Goal: Check status: Check status

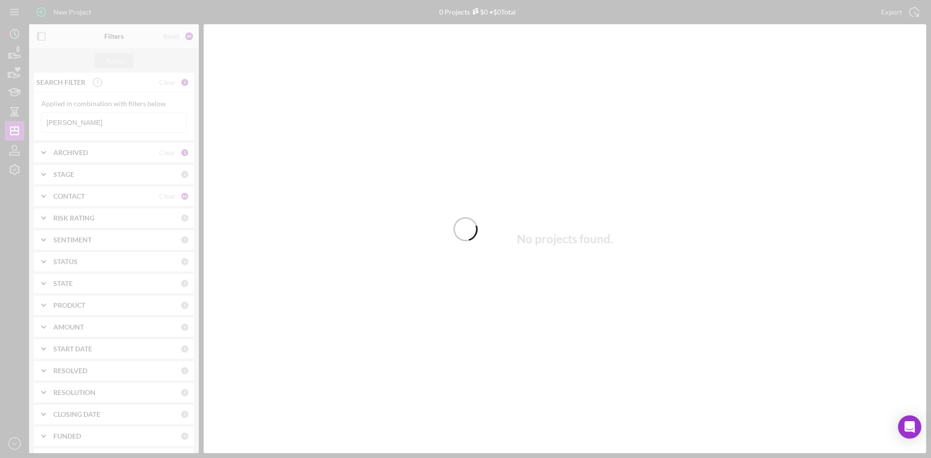
click at [87, 123] on div at bounding box center [465, 229] width 931 height 458
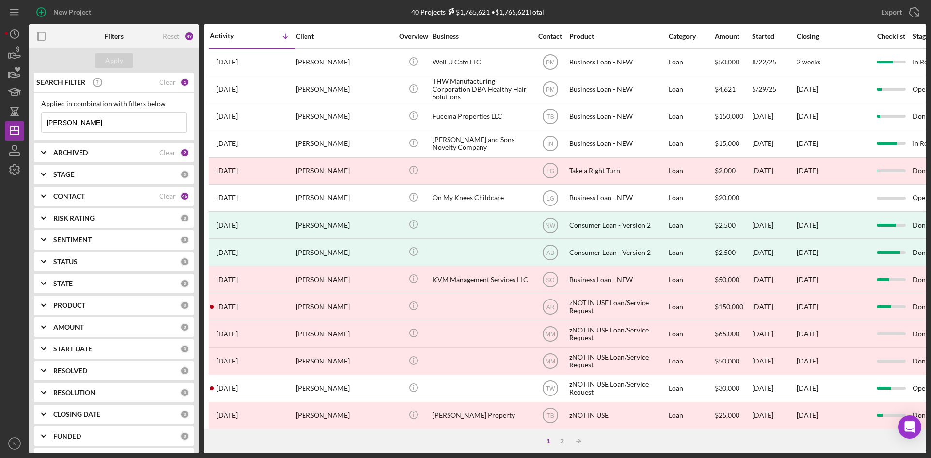
drag, startPoint x: 87, startPoint y: 123, endPoint x: 4, endPoint y: 121, distance: 83.4
click at [4, 121] on div "New Project 40 Projects $1,765,621 • $1,765,621 Total [PERSON_NAME] Export Icon…" at bounding box center [465, 229] width 931 height 458
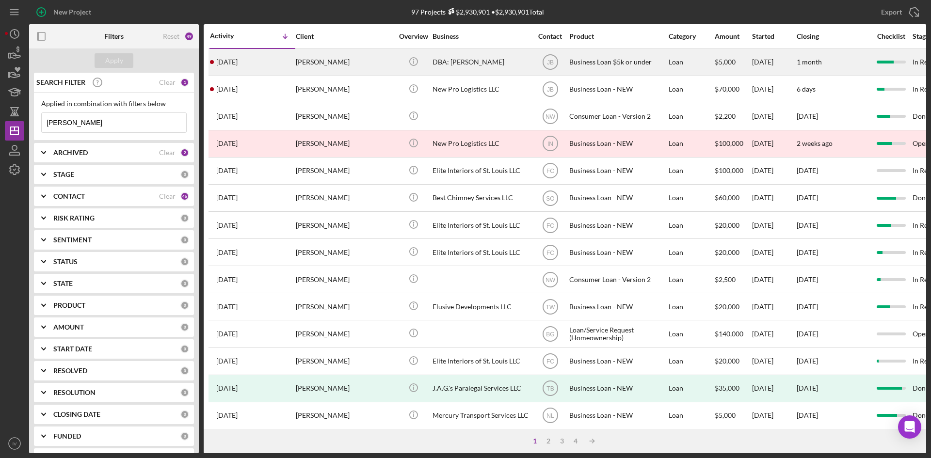
type input "[PERSON_NAME]"
click at [353, 69] on div "[PERSON_NAME]" at bounding box center [344, 62] width 97 height 26
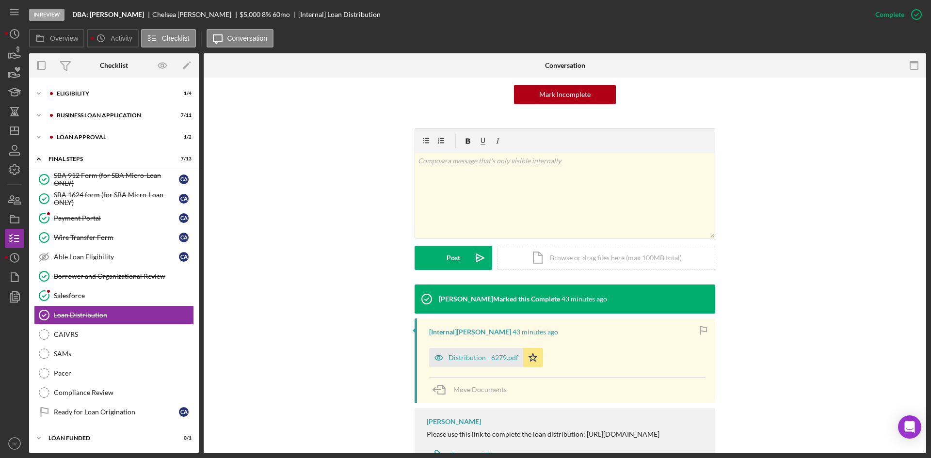
scroll to position [145, 0]
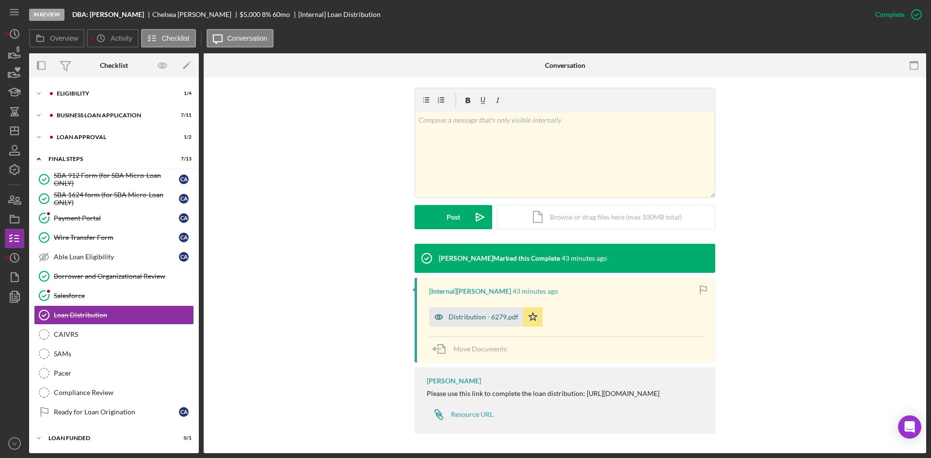
click at [472, 313] on div "Distribution - 6279.pdf" at bounding box center [484, 317] width 70 height 8
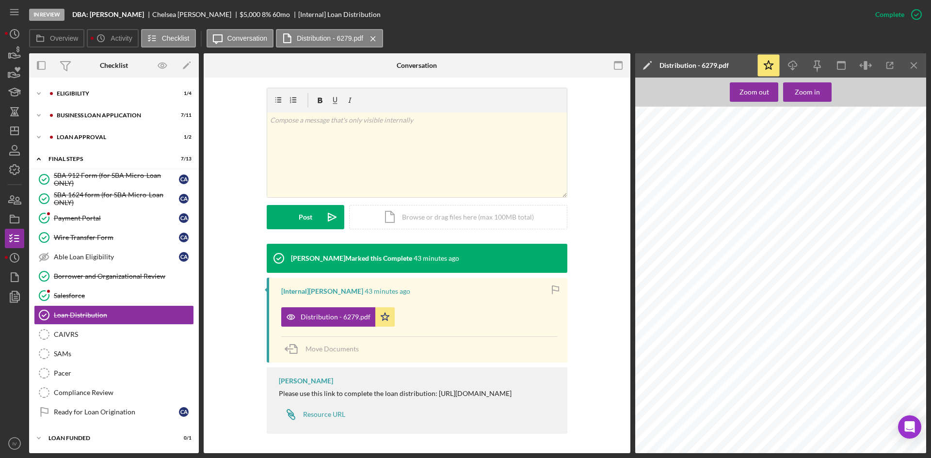
scroll to position [970, 0]
click at [96, 119] on div "Icon/Expander BUSINESS LOAN APPLICATION 7 / 11" at bounding box center [114, 115] width 170 height 19
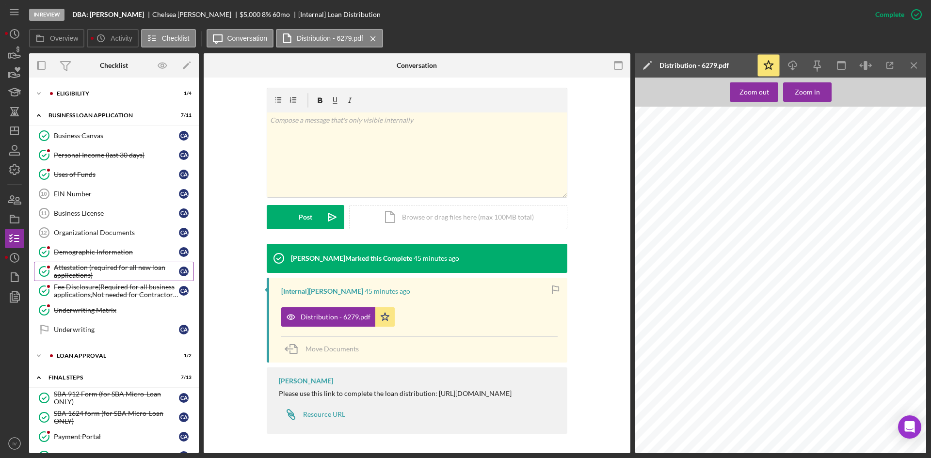
click at [89, 267] on div "Attestation (required for all new loan applications)" at bounding box center [116, 272] width 125 height 16
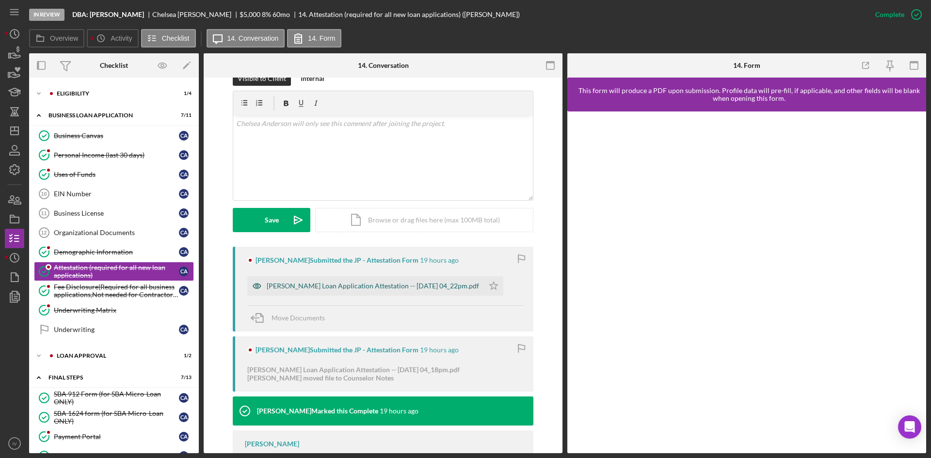
click at [393, 291] on div "[PERSON_NAME] Loan Application Attestation -- [DATE] 04_22pm.pdf" at bounding box center [365, 285] width 237 height 19
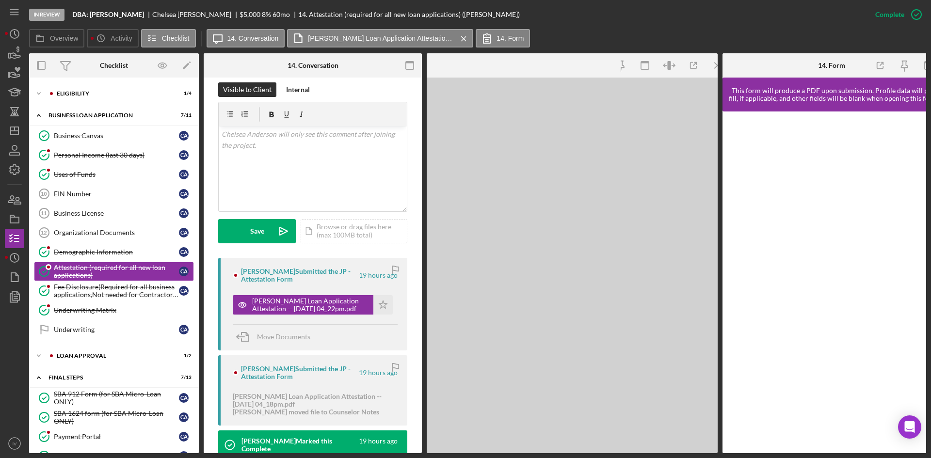
scroll to position [157, 0]
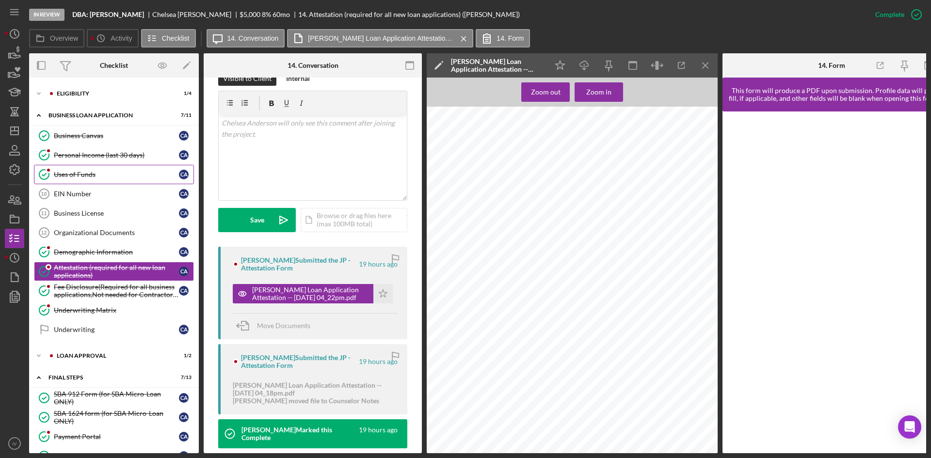
click at [111, 172] on div "Uses of Funds" at bounding box center [116, 175] width 125 height 8
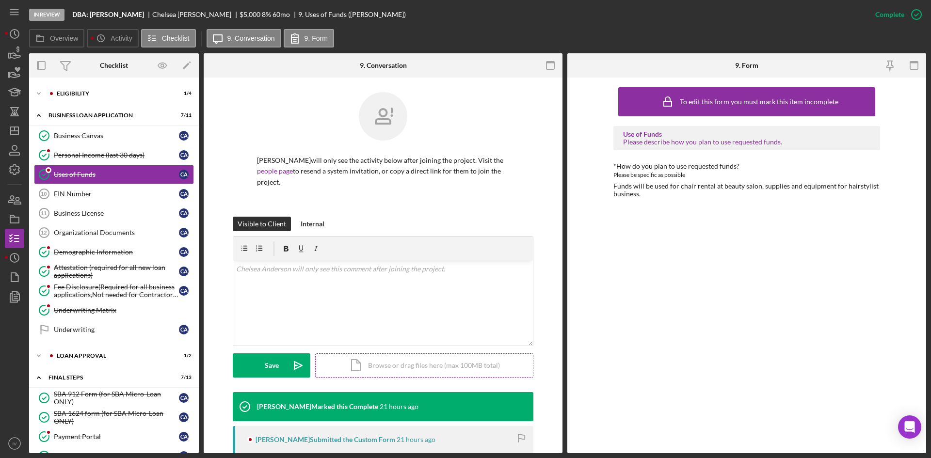
scroll to position [80, 0]
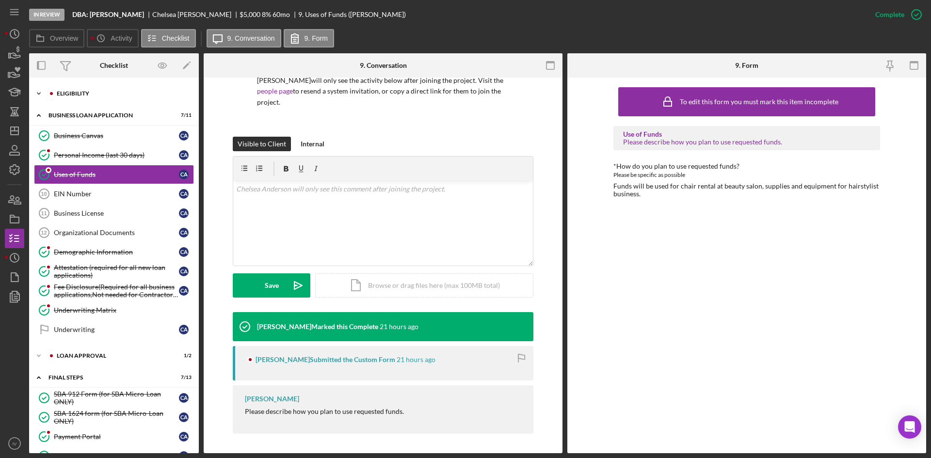
click at [47, 91] on icon "Icon/Expander" at bounding box center [38, 93] width 19 height 19
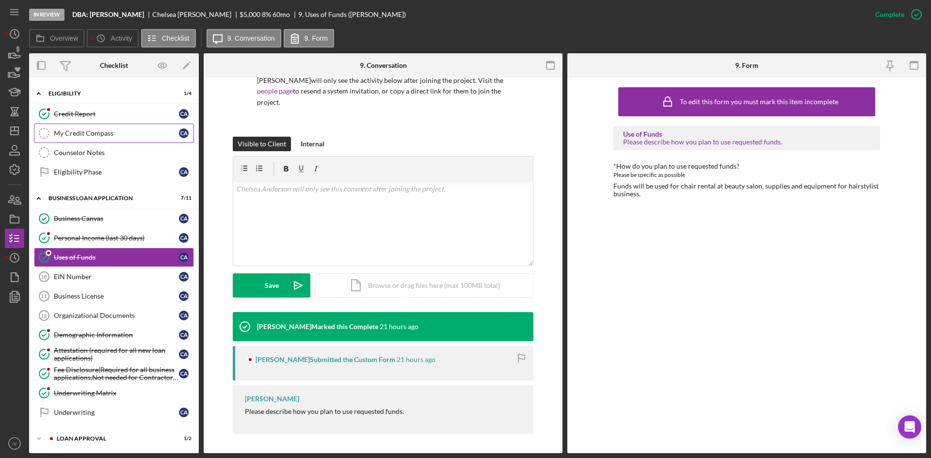
click at [82, 133] on div "My Credit Compass" at bounding box center [116, 133] width 125 height 8
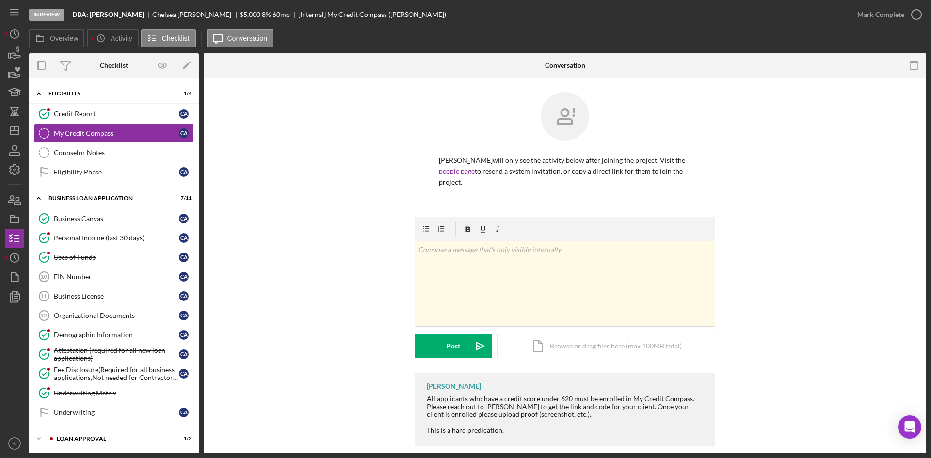
drag, startPoint x: 103, startPoint y: 341, endPoint x: 198, endPoint y: 330, distance: 95.7
click at [103, 341] on link "Demographic Information Demographic Information C A" at bounding box center [114, 334] width 160 height 19
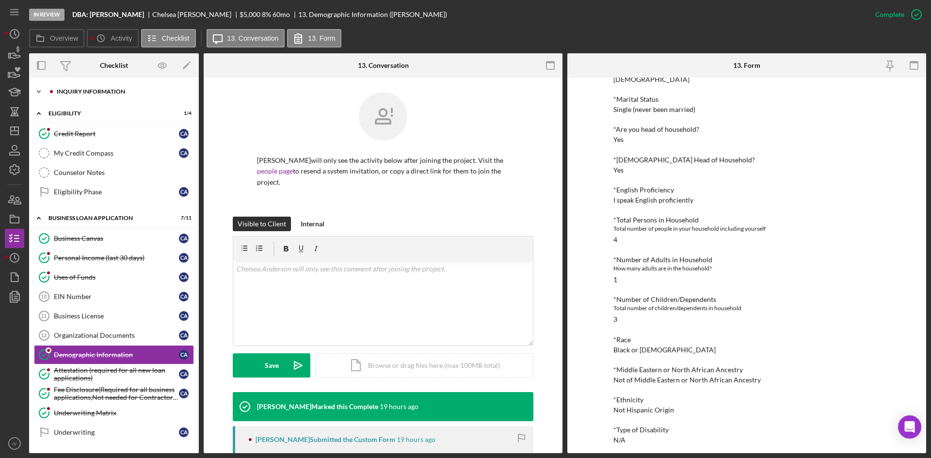
click at [81, 89] on div "INQUIRY INFORMATION" at bounding box center [122, 92] width 130 height 6
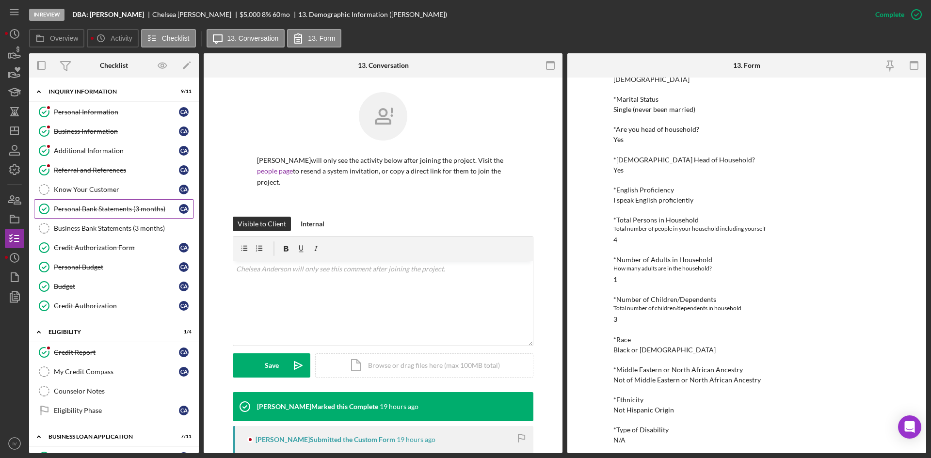
click at [104, 207] on div "Personal Bank Statements (3 months)" at bounding box center [116, 209] width 125 height 8
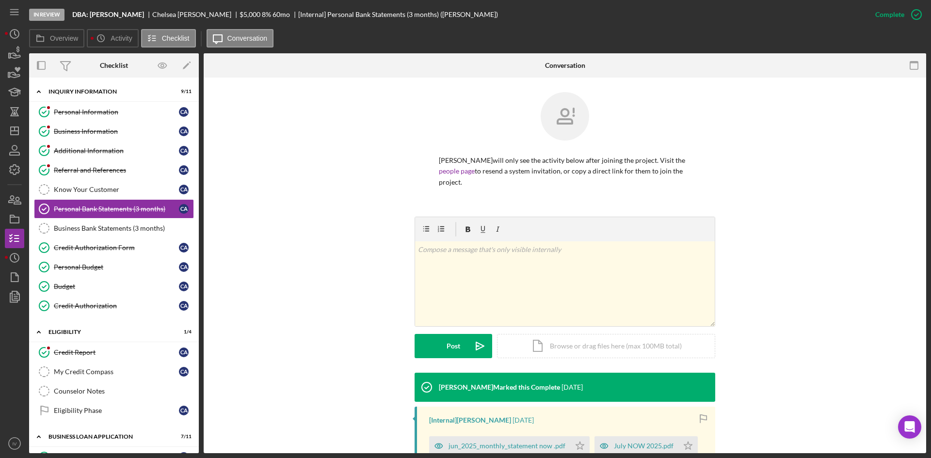
scroll to position [138, 0]
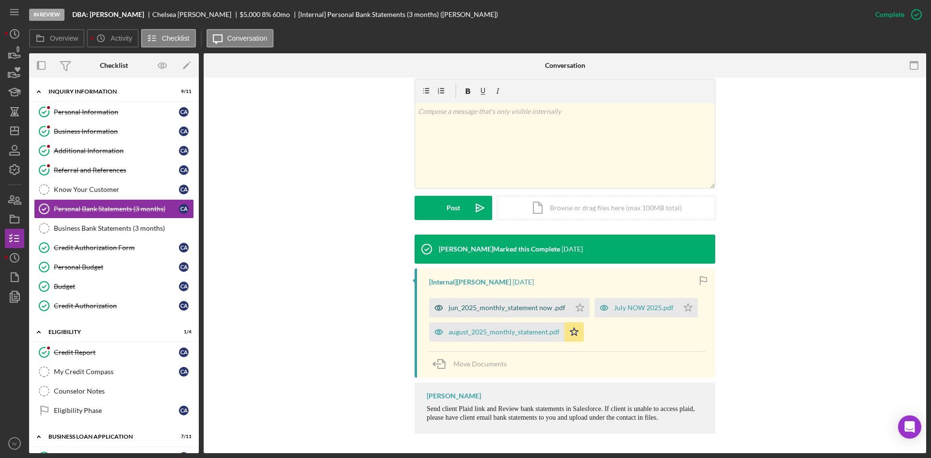
click at [463, 312] on div "jun_2025_monthly_statement now .pdf" at bounding box center [499, 307] width 141 height 19
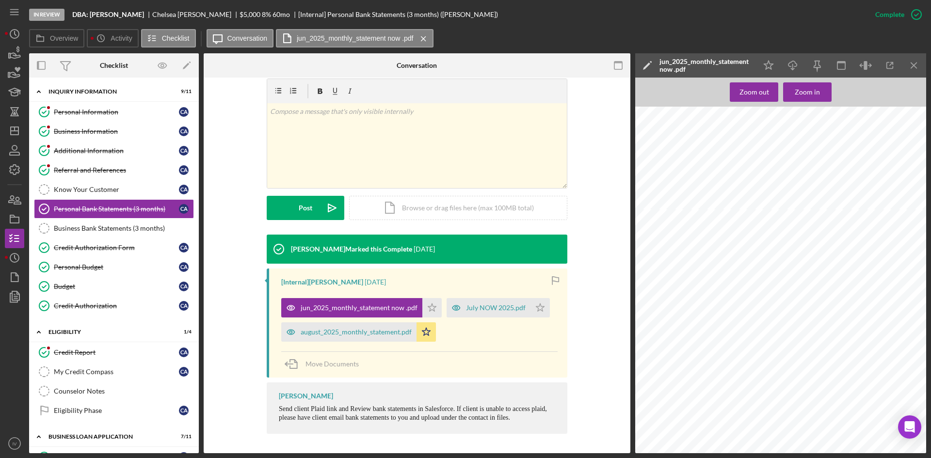
scroll to position [1668, 0]
click at [473, 313] on div "July NOW 2025.pdf" at bounding box center [489, 307] width 84 height 19
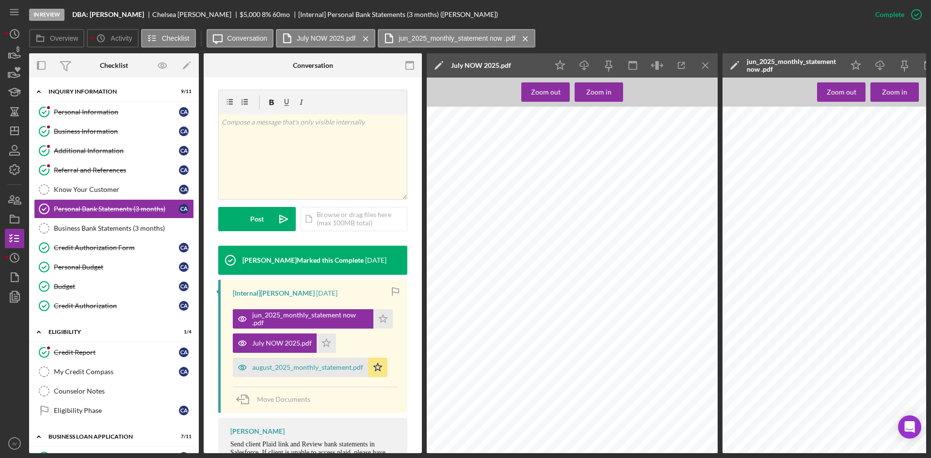
scroll to position [727, 0]
click at [323, 374] on div "august_2025_monthly_statement.pdf" at bounding box center [300, 367] width 135 height 19
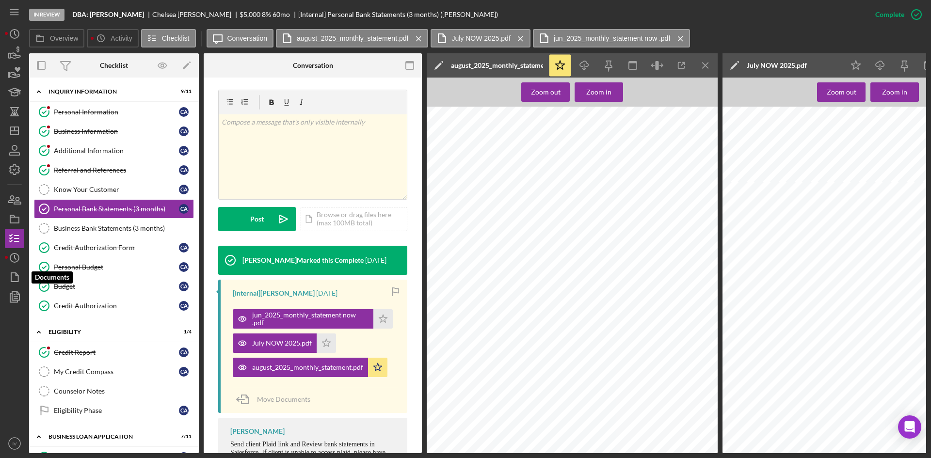
drag, startPoint x: 10, startPoint y: 276, endPoint x: 33, endPoint y: 237, distance: 45.2
click at [10, 276] on icon "button" at bounding box center [14, 277] width 24 height 24
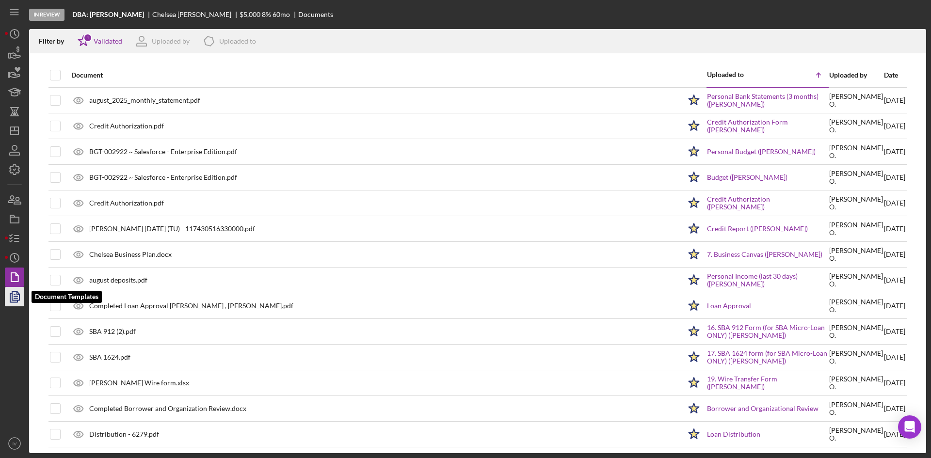
click at [18, 292] on polygon "button" at bounding box center [15, 295] width 7 height 9
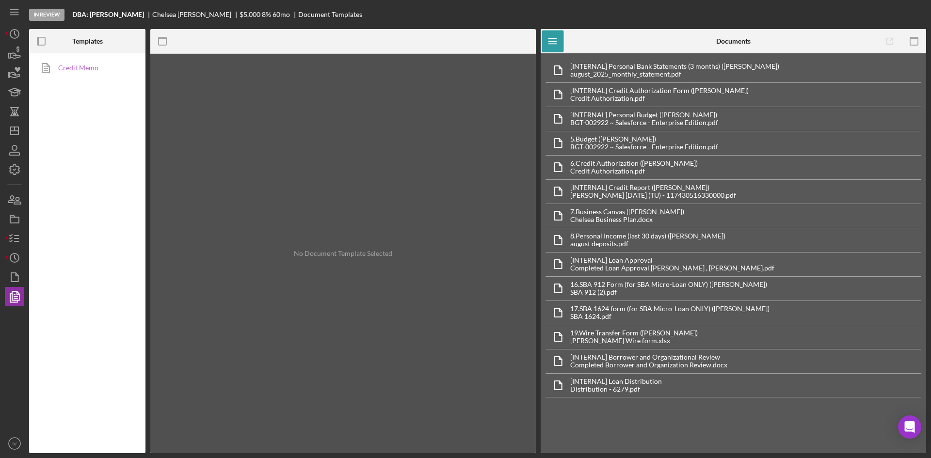
click at [73, 77] on link "Credit Memo" at bounding box center [85, 67] width 102 height 19
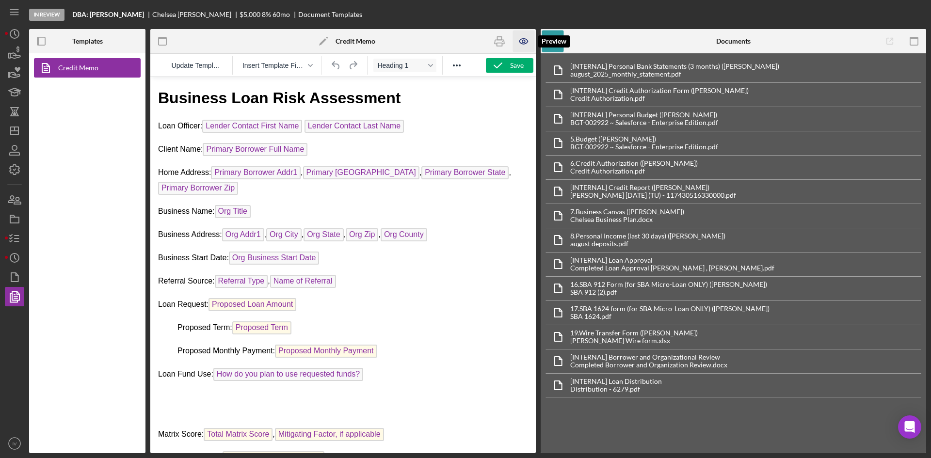
click at [522, 42] on icon "button" at bounding box center [524, 42] width 22 height 22
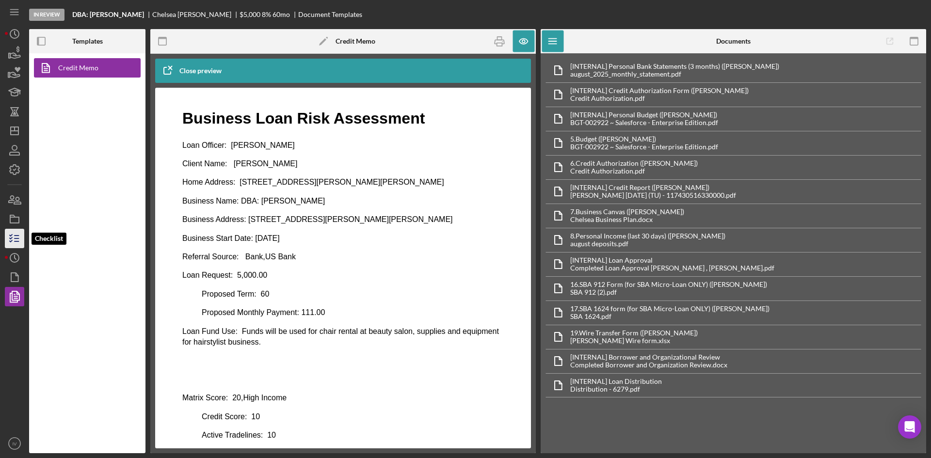
click at [8, 242] on icon "button" at bounding box center [14, 238] width 24 height 24
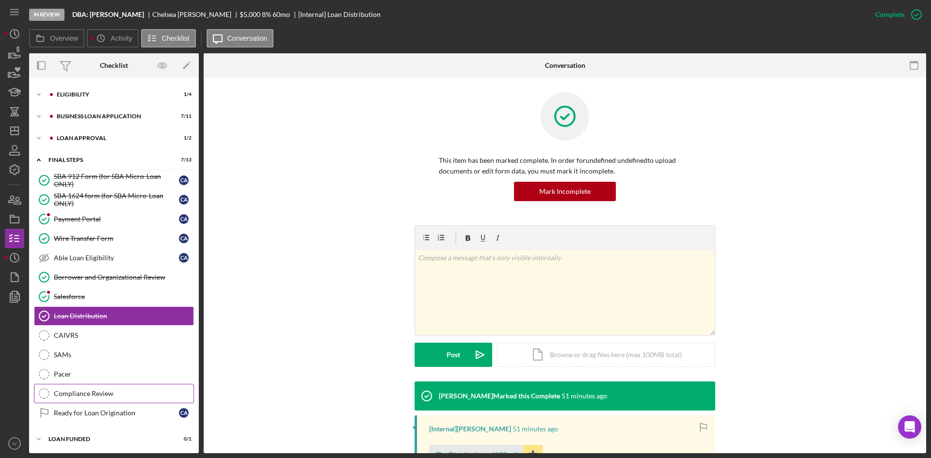
scroll to position [20, 0]
click at [81, 132] on div "Icon/Expander Loan Approval 1 / 2" at bounding box center [114, 137] width 170 height 19
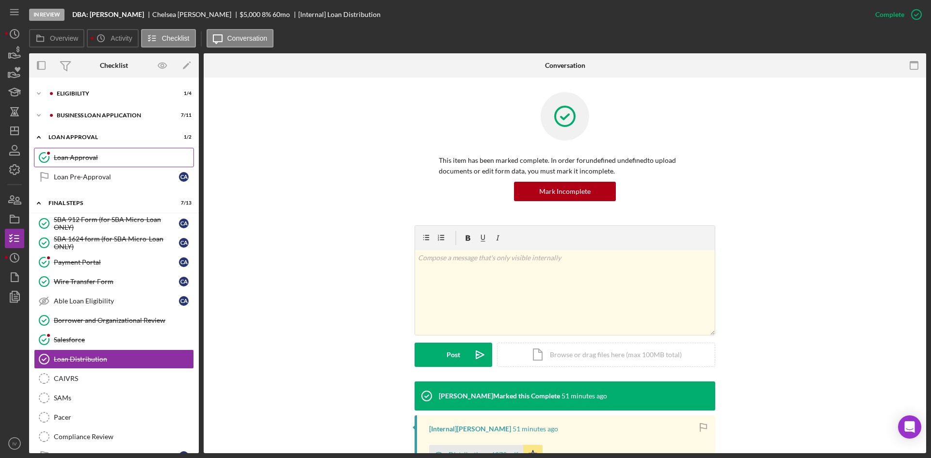
click at [92, 155] on div "Loan Approval" at bounding box center [124, 158] width 140 height 8
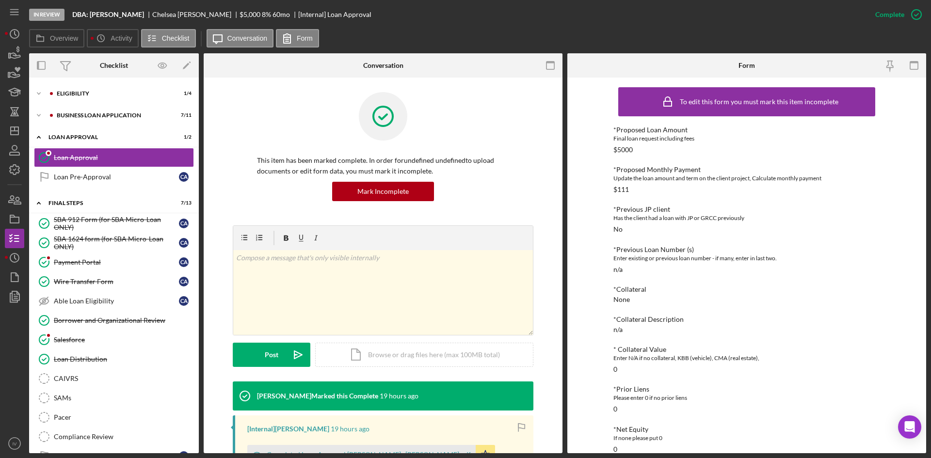
scroll to position [247, 0]
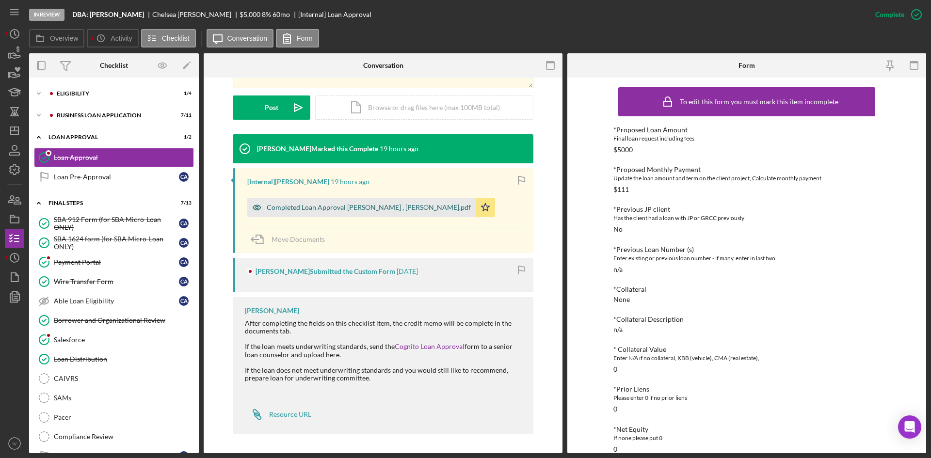
click at [327, 211] on div "Completed Loan Approval [PERSON_NAME] , [PERSON_NAME].pdf" at bounding box center [369, 208] width 204 height 8
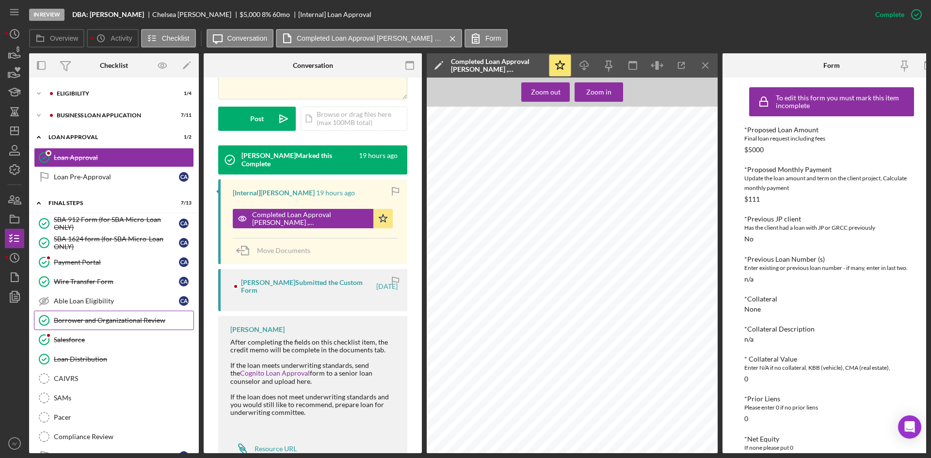
scroll to position [291, 0]
drag, startPoint x: 73, startPoint y: 313, endPoint x: 83, endPoint y: 312, distance: 9.7
click at [73, 313] on link "Borrower and Organizational Review Borrower and Organizational Review" at bounding box center [114, 320] width 160 height 19
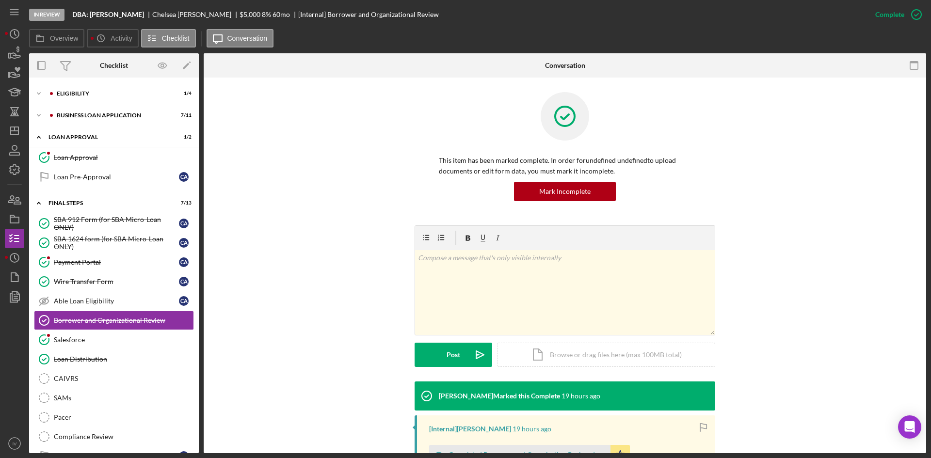
scroll to position [153, 0]
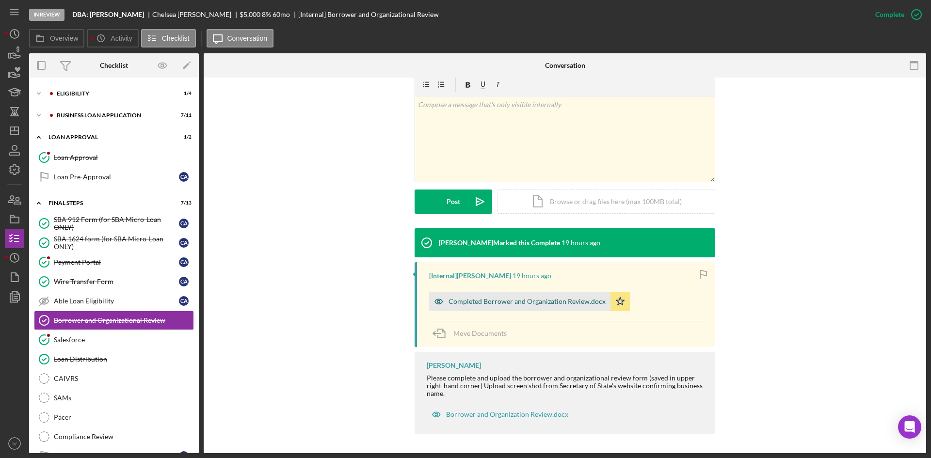
click at [500, 307] on div "Completed Borrower and Organization Review.docx" at bounding box center [519, 301] width 181 height 19
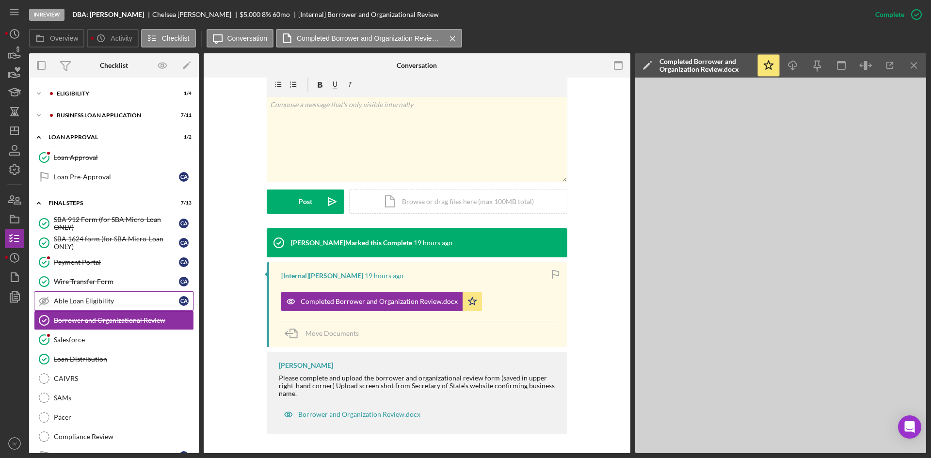
scroll to position [0, 0]
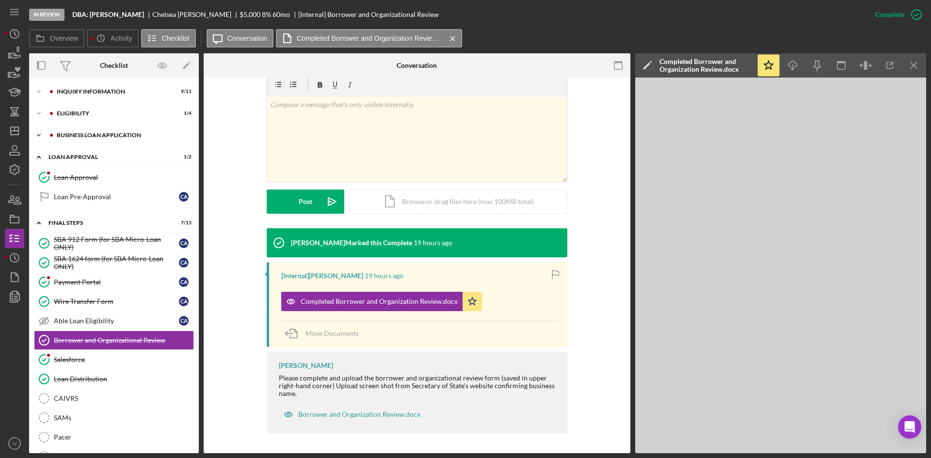
click at [90, 135] on div "BUSINESS LOAN APPLICATION" at bounding box center [122, 135] width 130 height 6
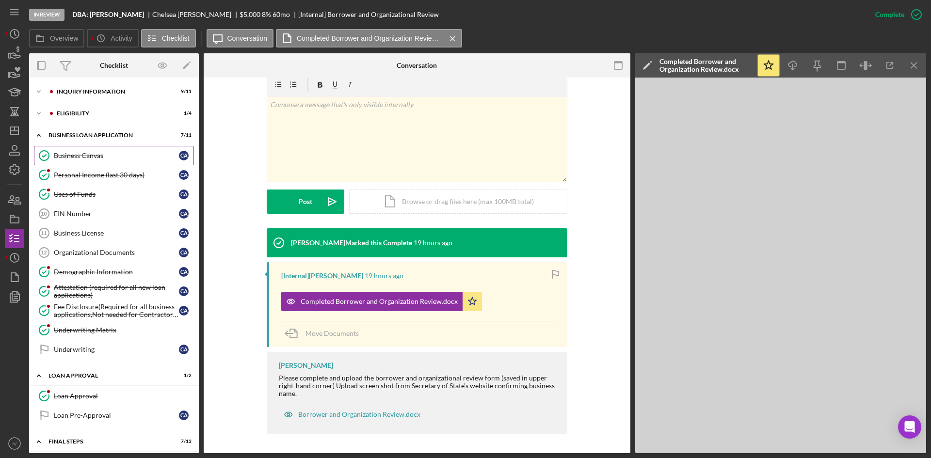
click at [81, 151] on link "Business Canvas Business Canvas C A" at bounding box center [114, 155] width 160 height 19
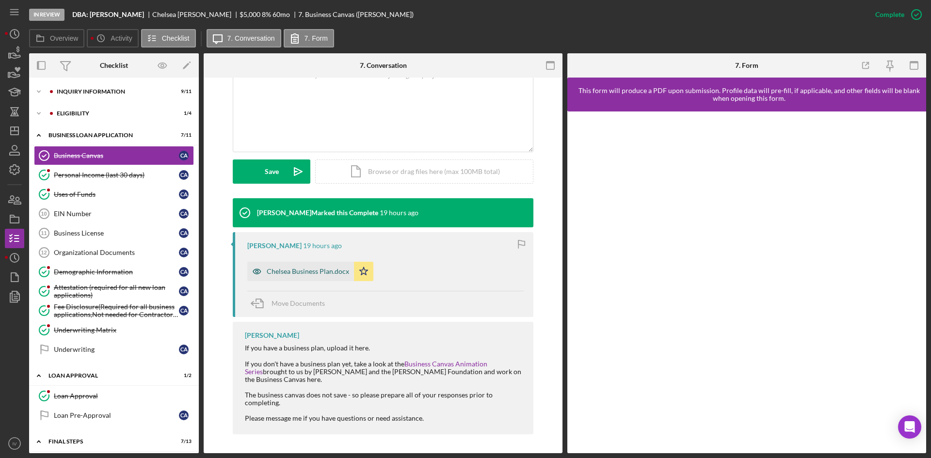
click at [311, 271] on div "Chelsea Business Plan.docx" at bounding box center [308, 272] width 82 height 8
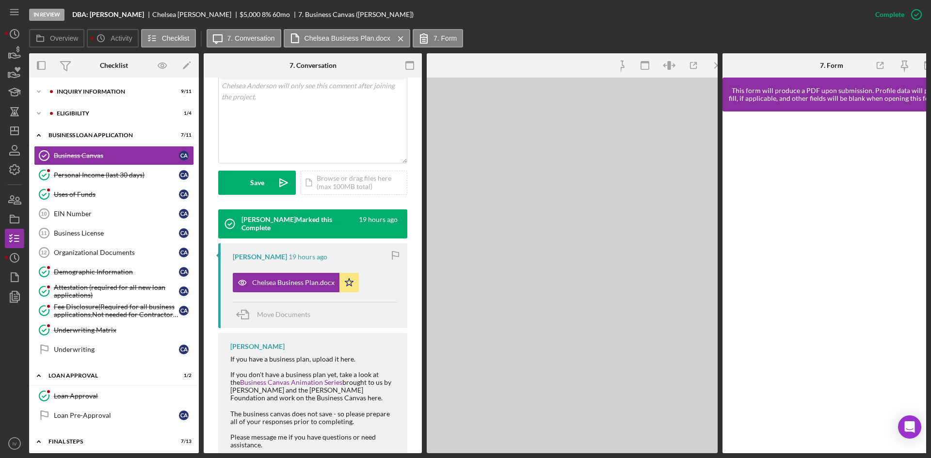
scroll to position [205, 0]
